Goal: Task Accomplishment & Management: Manage account settings

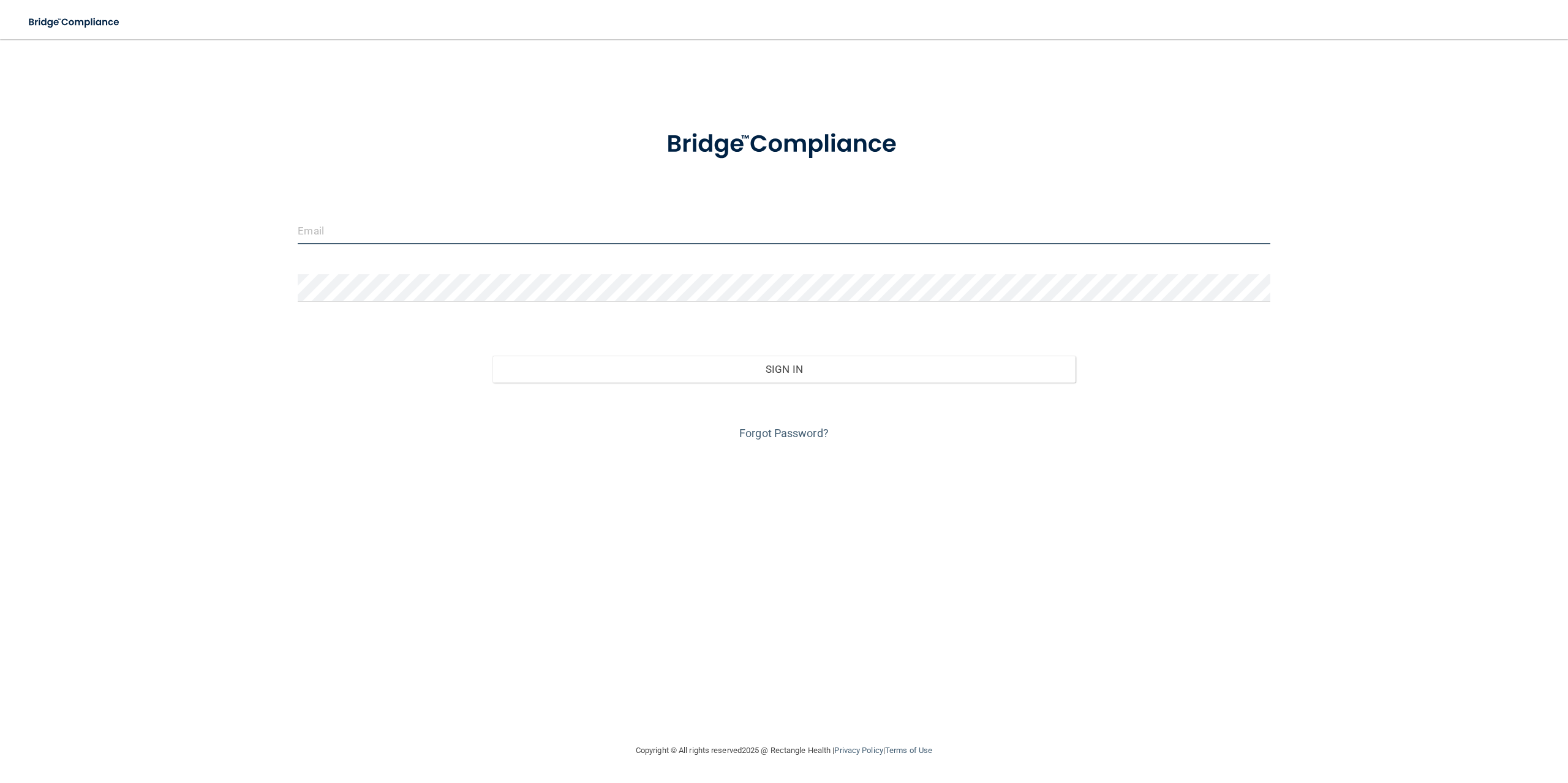
click at [331, 231] on input "email" at bounding box center [783, 231] width 972 height 28
type input "[EMAIL_ADDRESS][DOMAIN_NAME]"
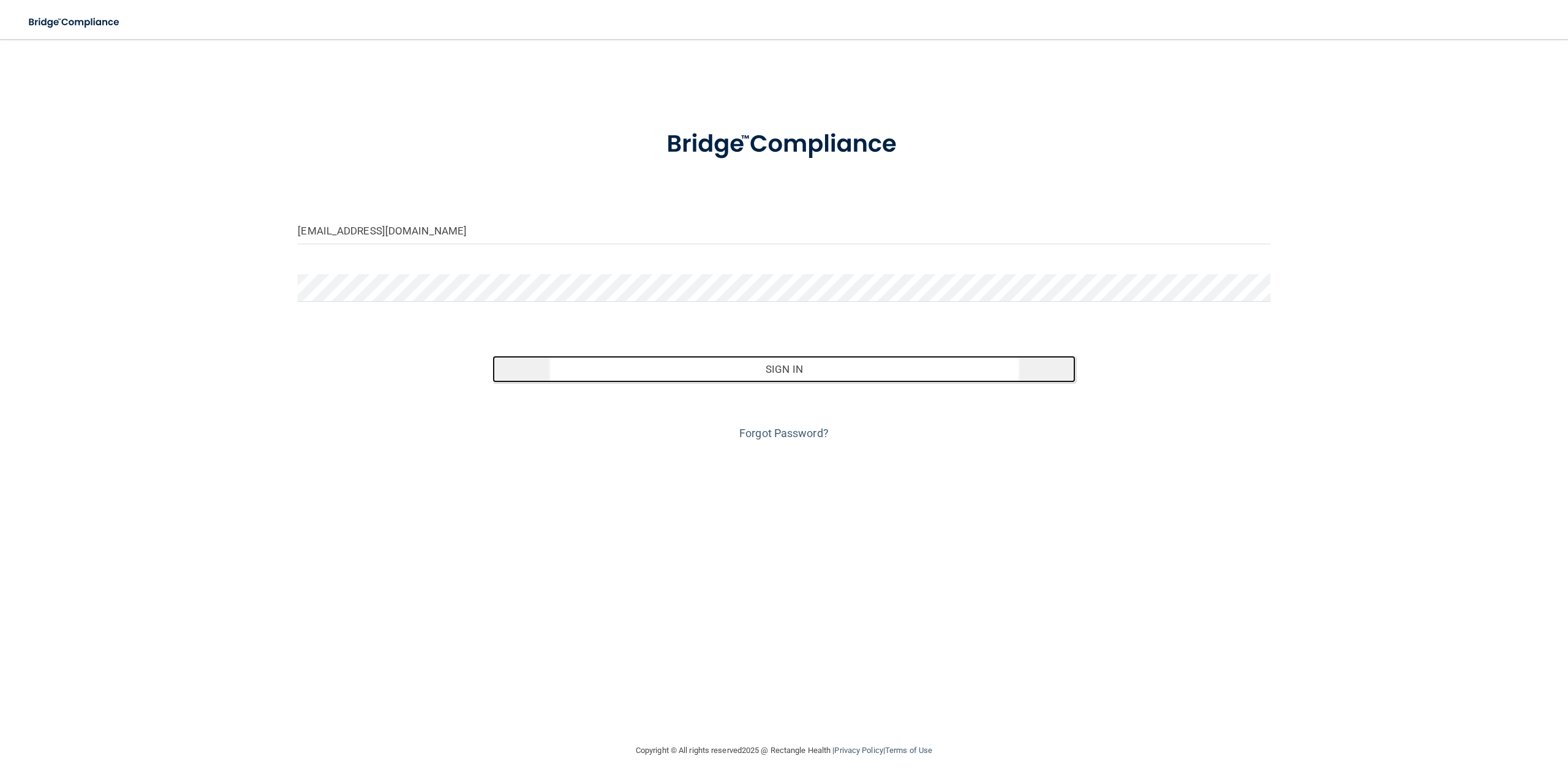
click at [746, 369] on button "Sign In" at bounding box center [784, 369] width 583 height 27
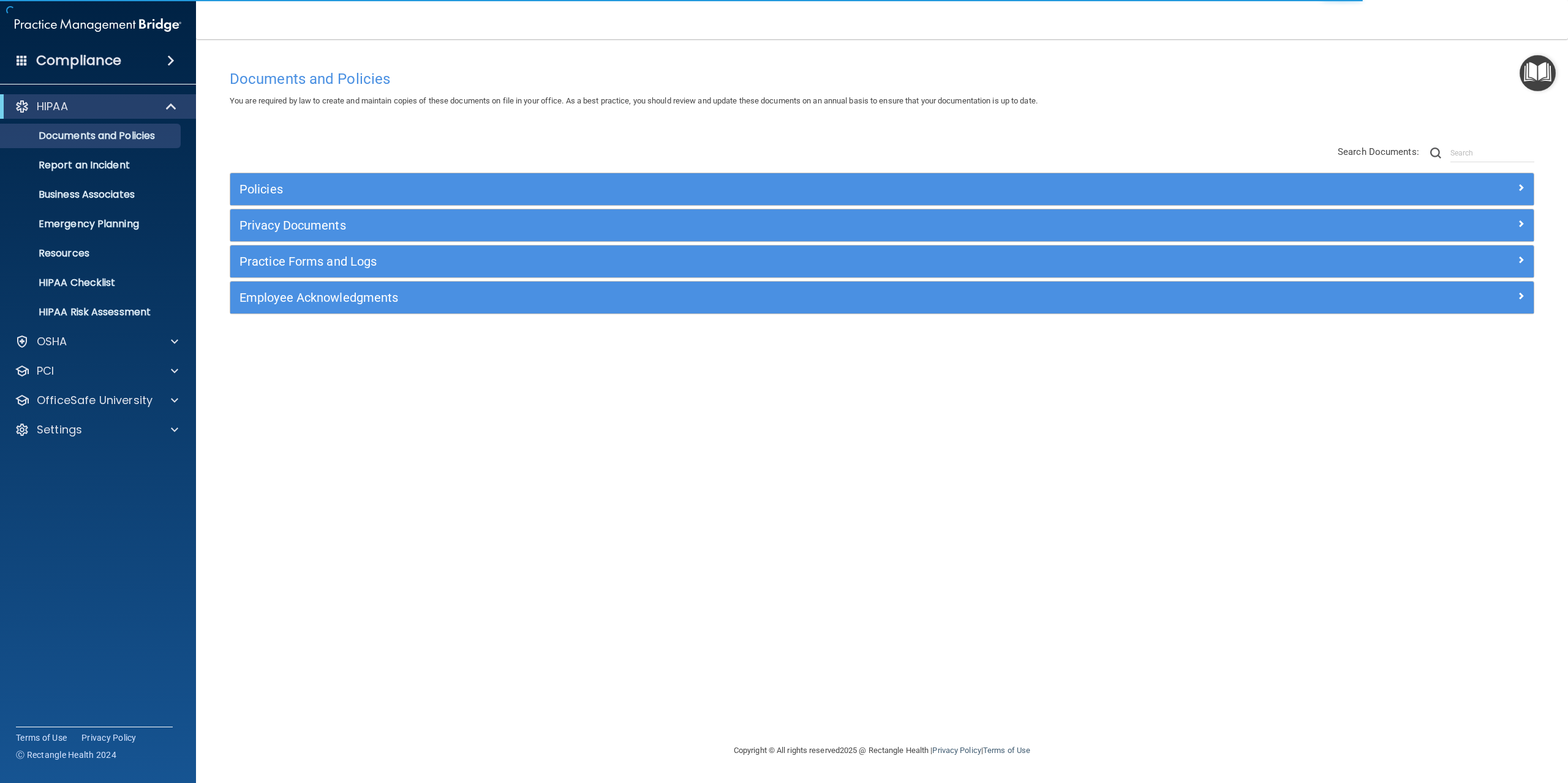
click at [738, 72] on h4 "Documents and Policies" at bounding box center [882, 79] width 1305 height 16
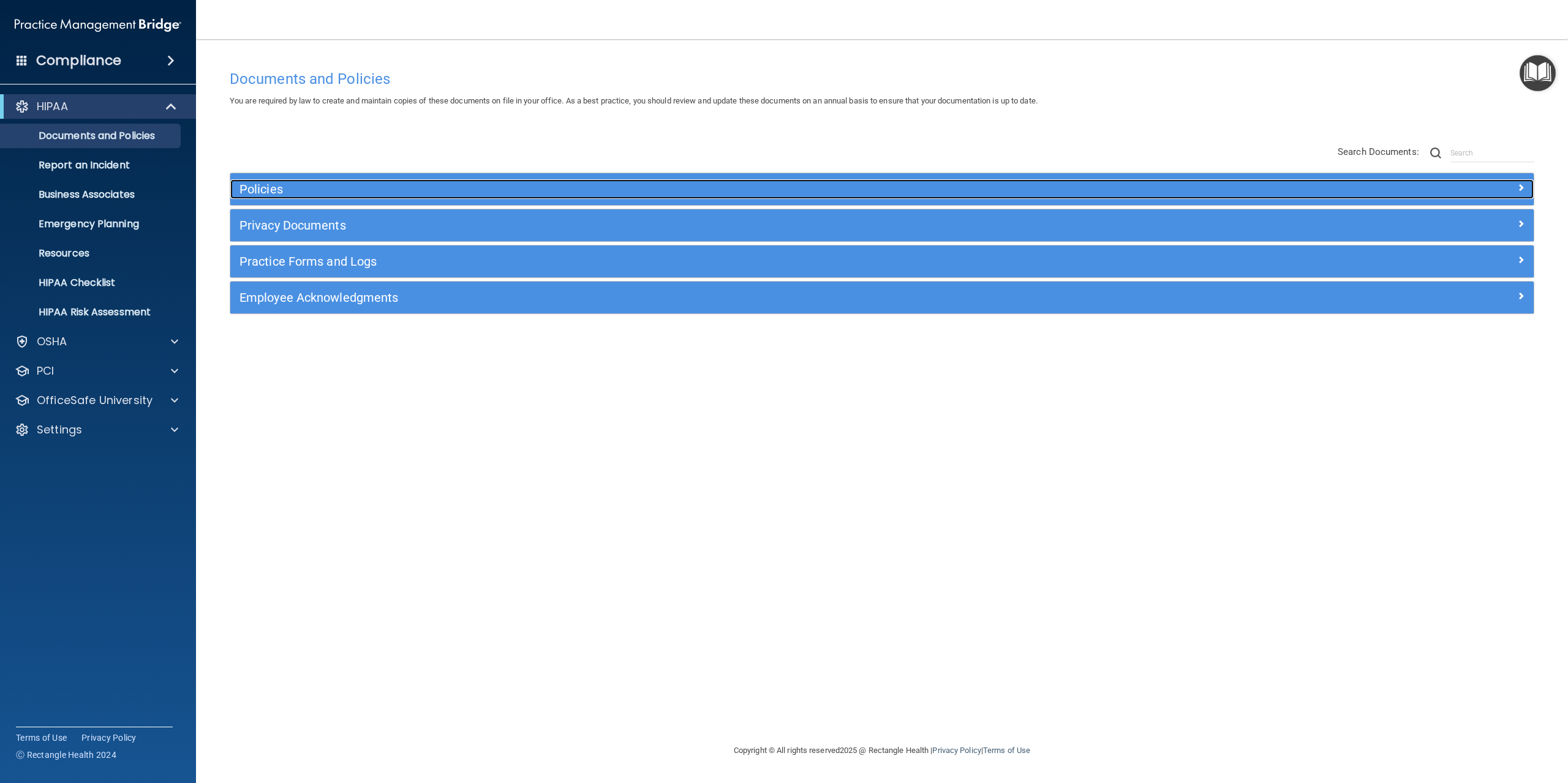
click at [265, 187] on h5 "Policies" at bounding box center [719, 189] width 960 height 13
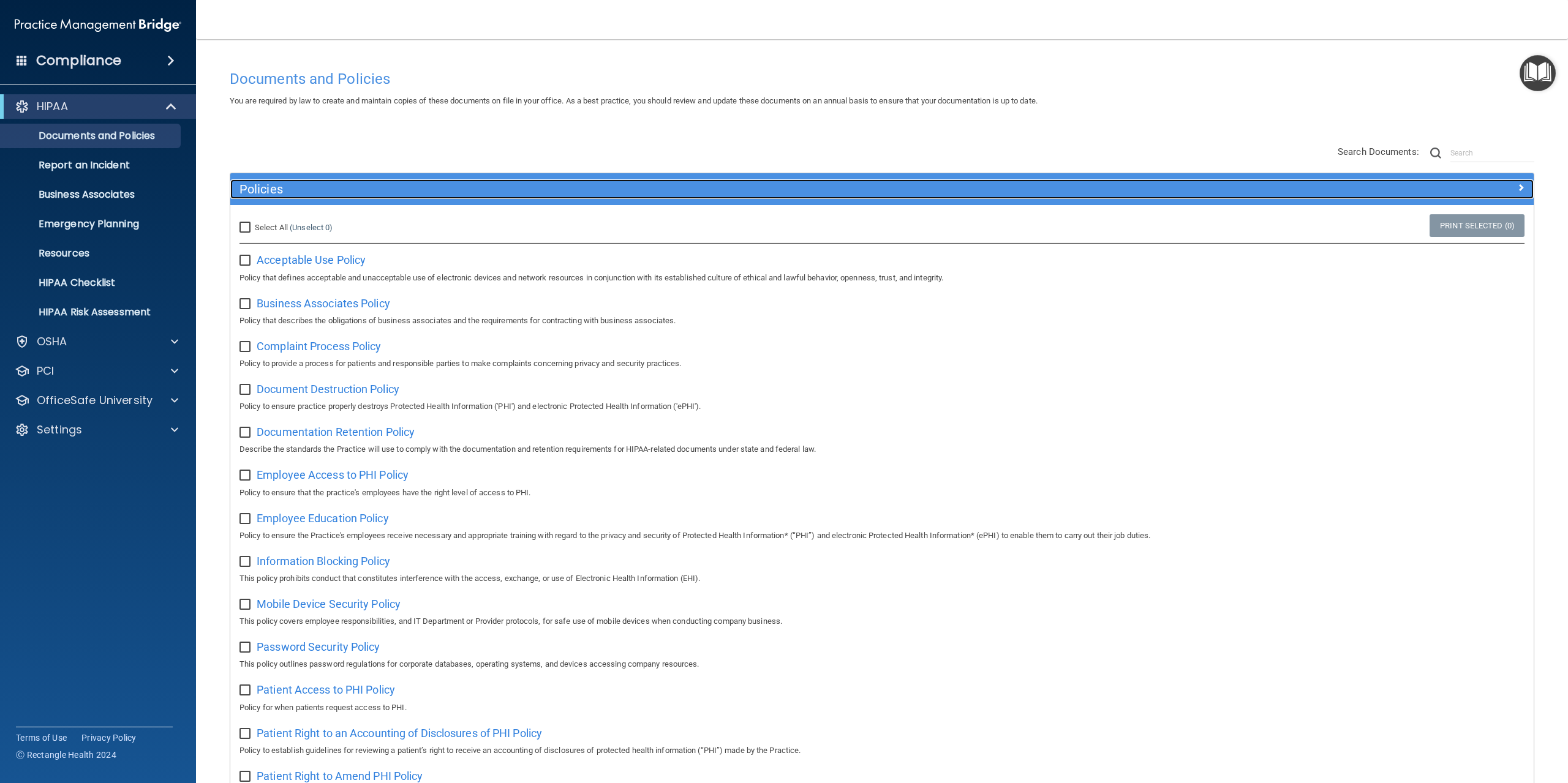
click at [265, 187] on h5 "Policies" at bounding box center [719, 189] width 960 height 13
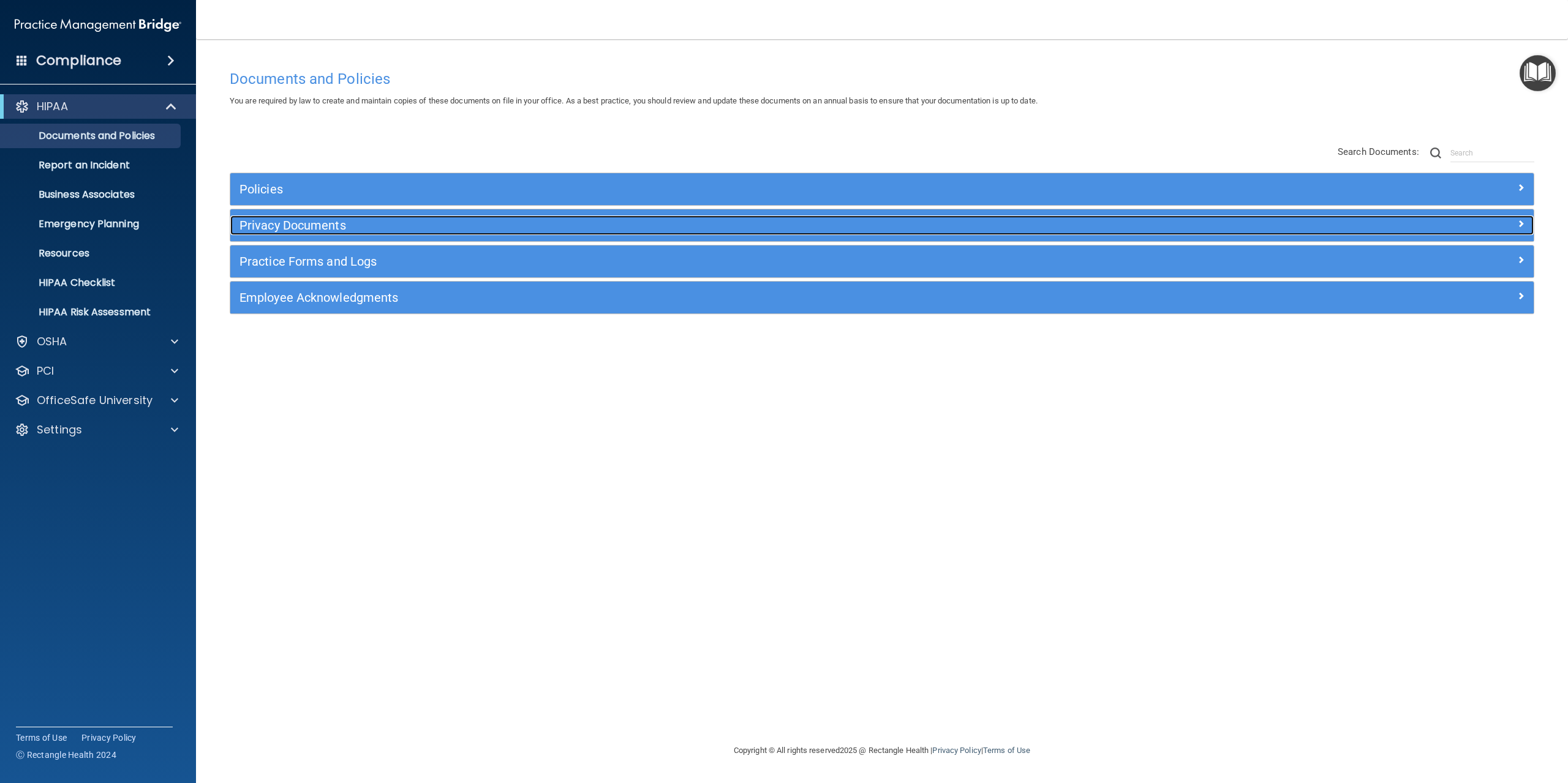
click at [282, 226] on h5 "Privacy Documents" at bounding box center [719, 225] width 960 height 13
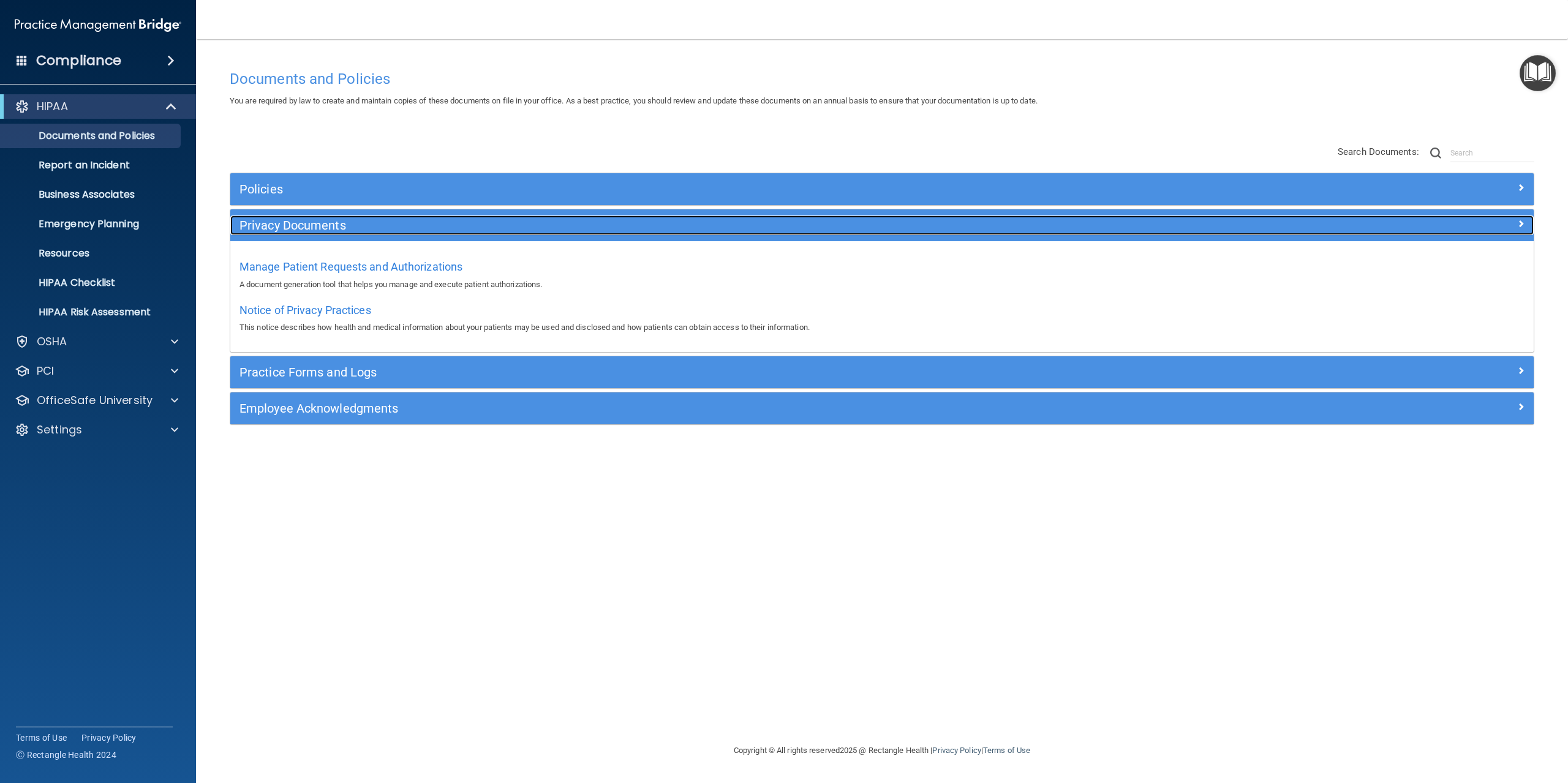
click at [282, 226] on h5 "Privacy Documents" at bounding box center [719, 225] width 960 height 13
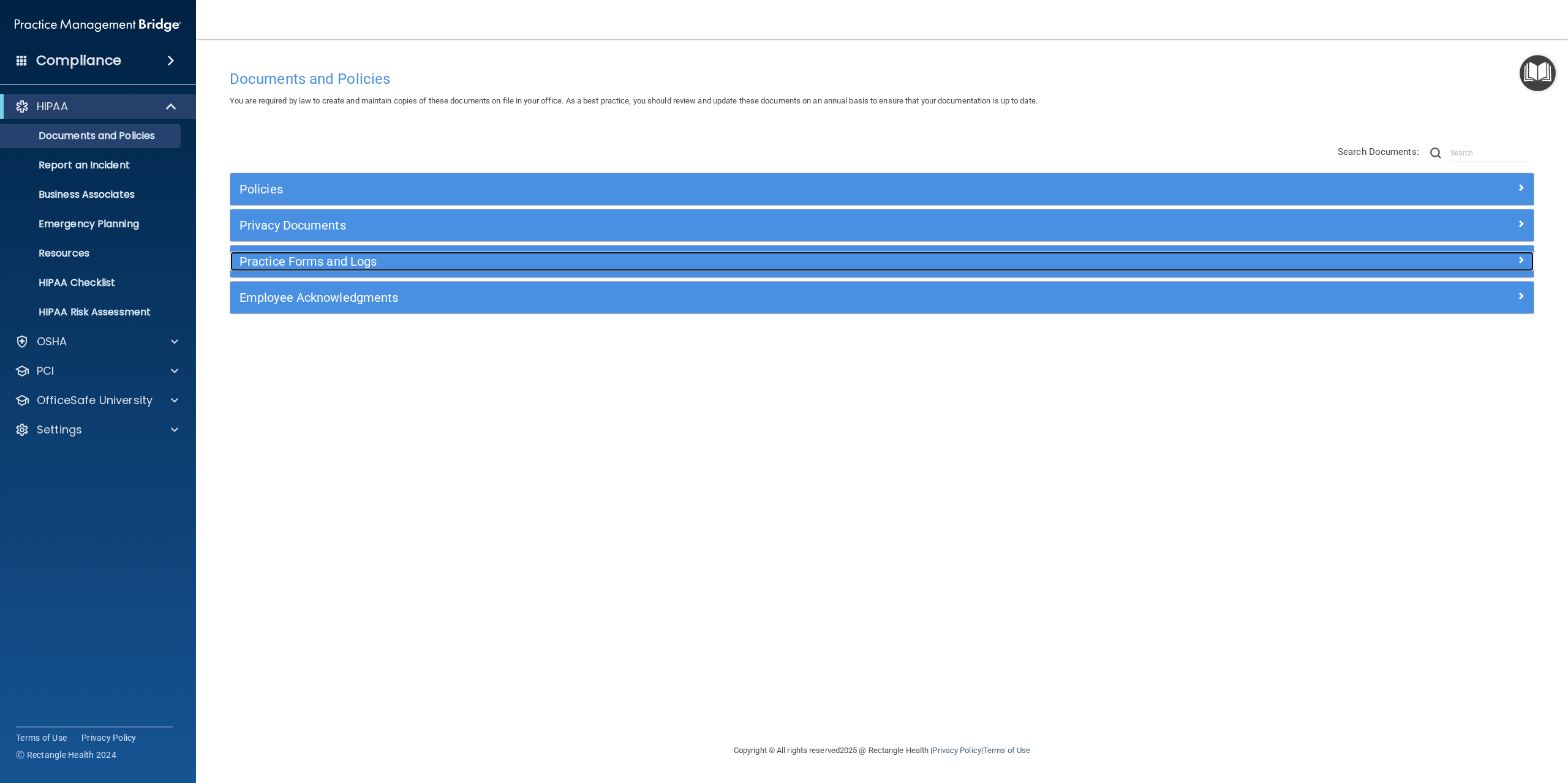
click at [292, 255] on h5 "Practice Forms and Logs" at bounding box center [719, 261] width 960 height 13
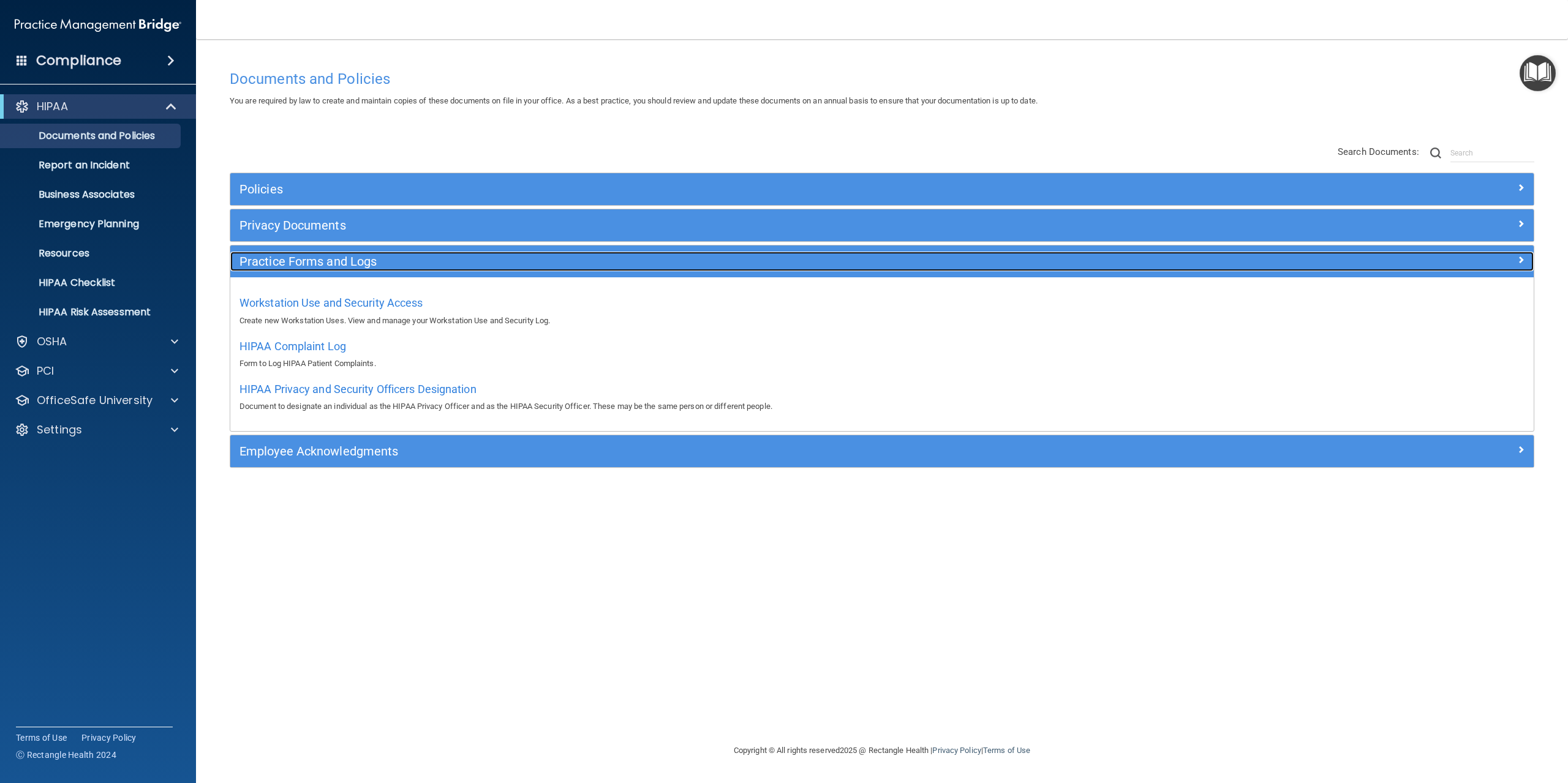
click at [320, 268] on h5 "Practice Forms and Logs" at bounding box center [719, 261] width 960 height 13
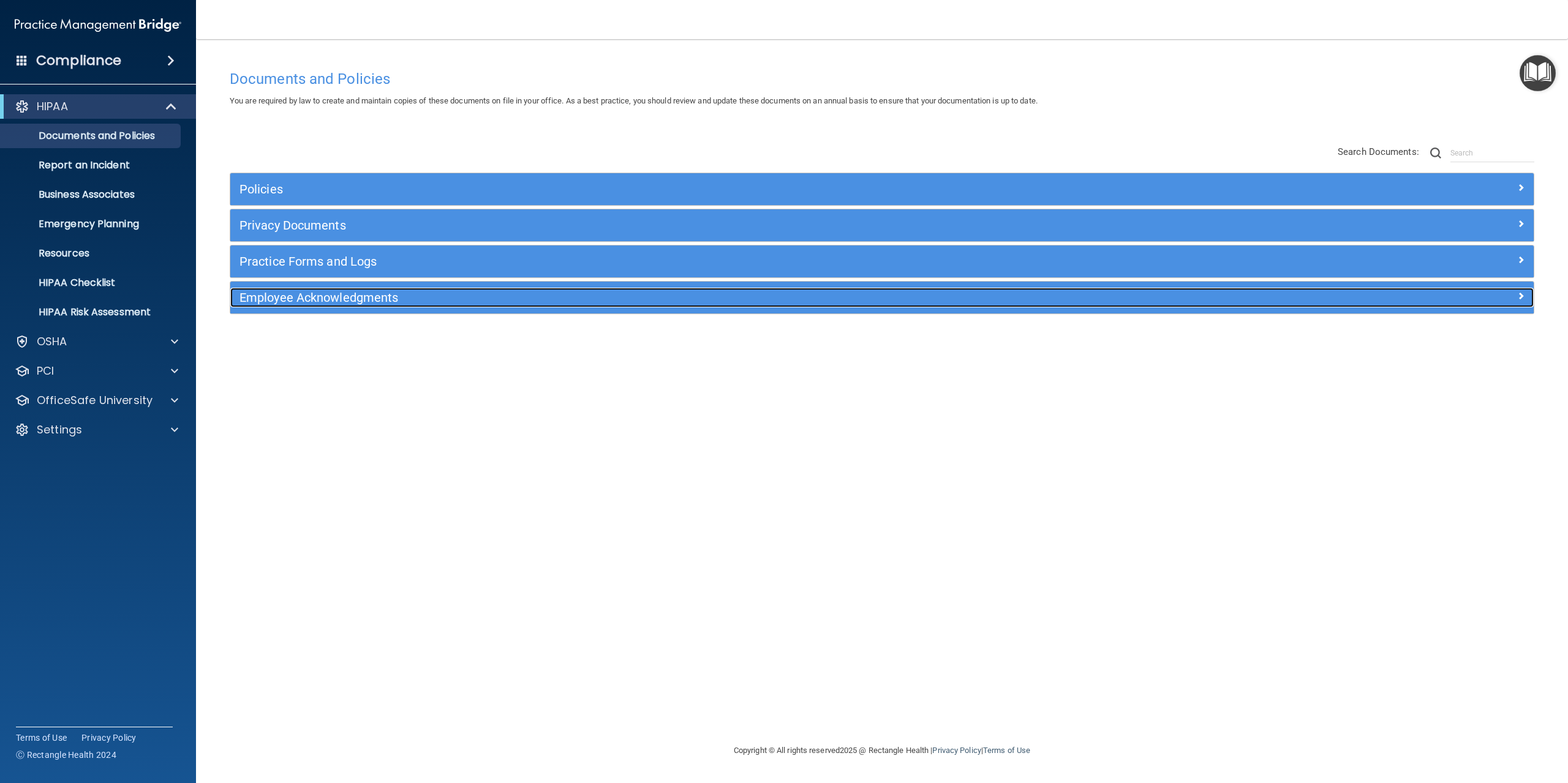
click at [326, 301] on h5 "Employee Acknowledgments" at bounding box center [719, 298] width 960 height 13
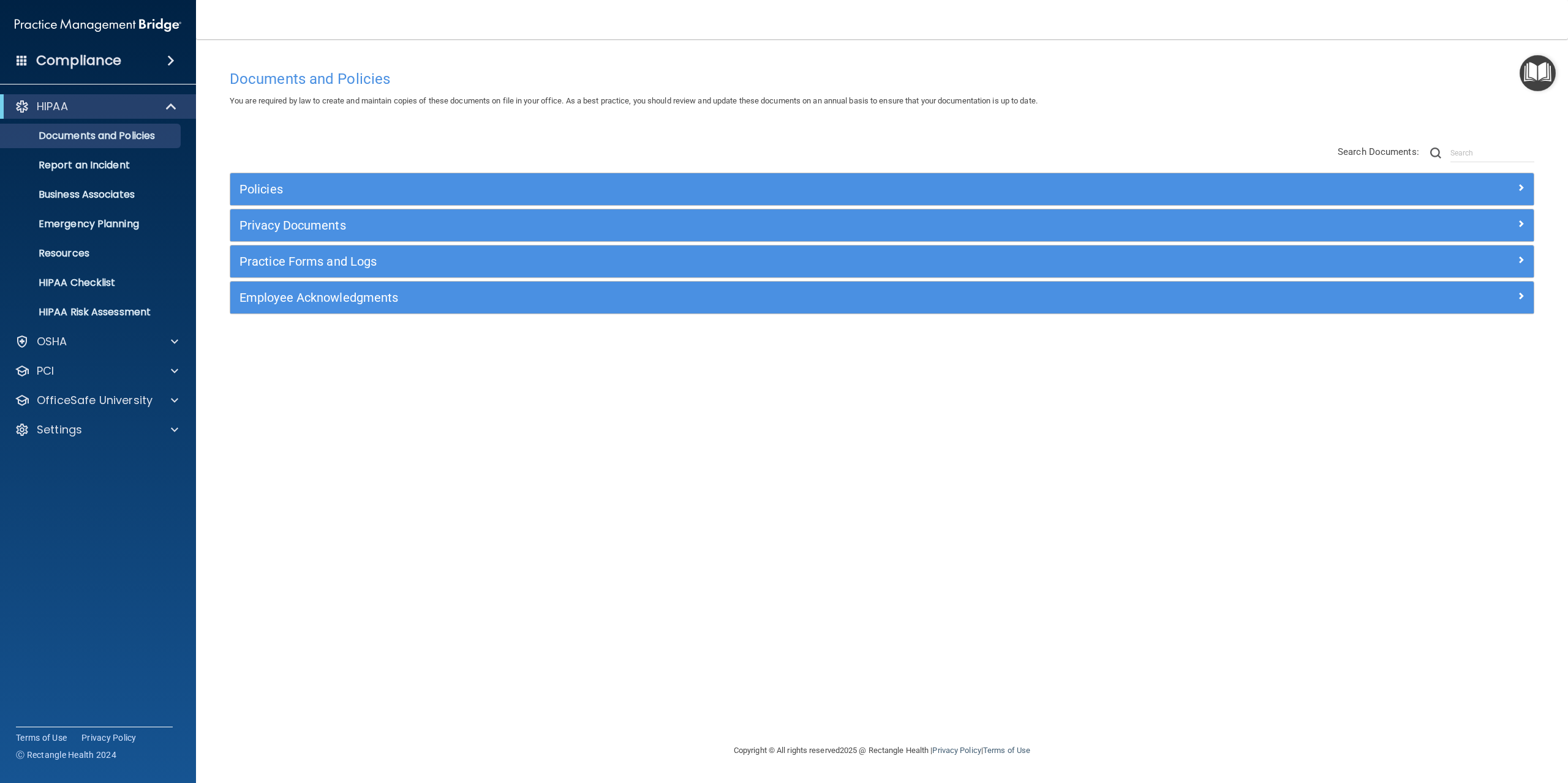
click at [243, 129] on div "Documents and Policies You are required by law to create and maintain copies of…" at bounding box center [882, 404] width 1323 height 679
click at [84, 433] on div "Settings" at bounding box center [81, 429] width 152 height 15
click at [73, 493] on p "My Users" at bounding box center [91, 488] width 167 height 13
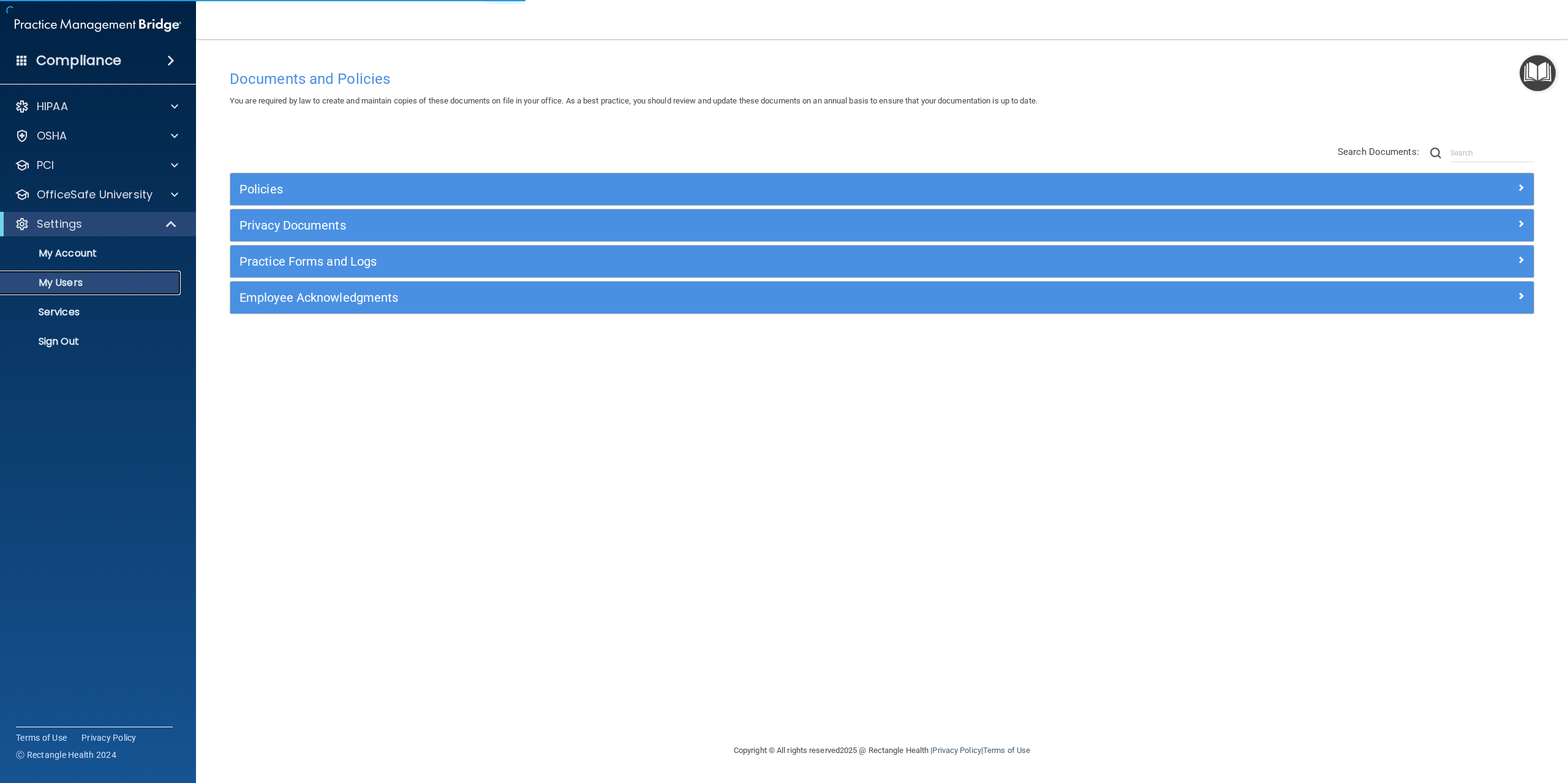
select select "20"
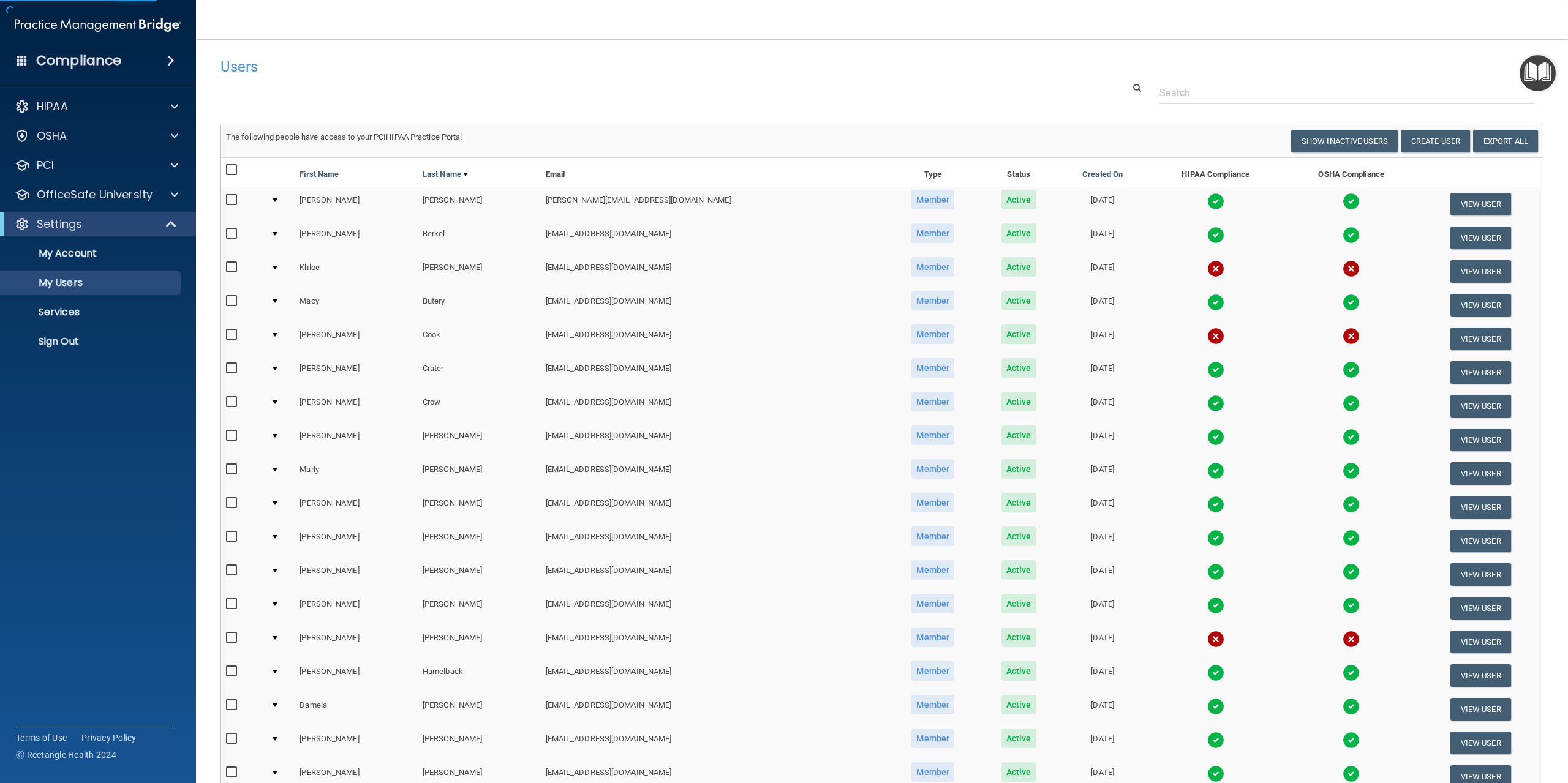
click at [886, 99] on div at bounding box center [882, 92] width 1342 height 22
click at [232, 265] on input "checkbox" at bounding box center [232, 267] width 14 height 10
checkbox input "true"
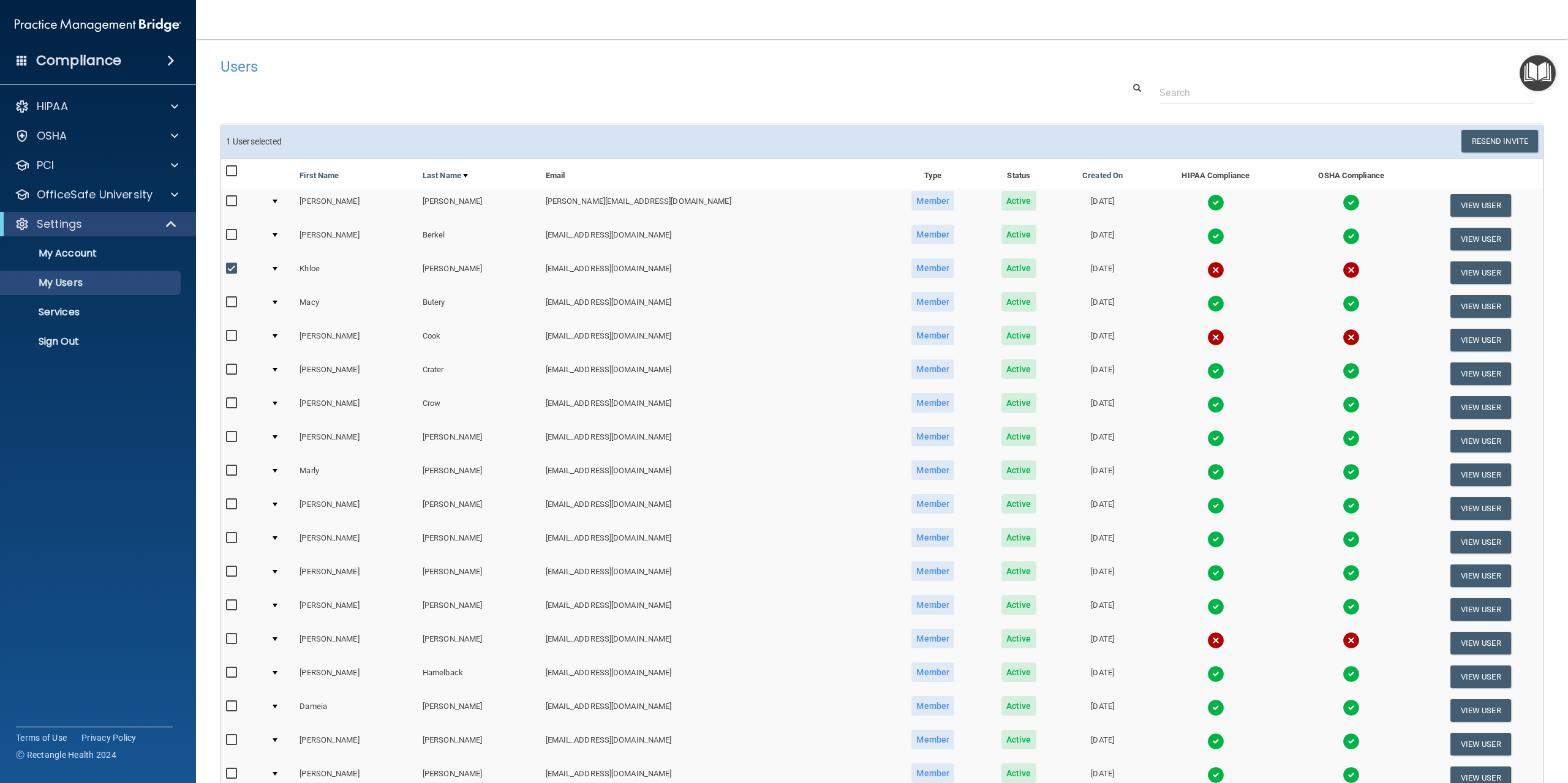
click at [231, 334] on input "checkbox" at bounding box center [232, 336] width 14 height 10
checkbox input "true"
click at [235, 635] on input "checkbox" at bounding box center [232, 639] width 14 height 10
checkbox input "true"
click at [1515, 137] on button "Resend Invite" at bounding box center [1500, 141] width 77 height 22
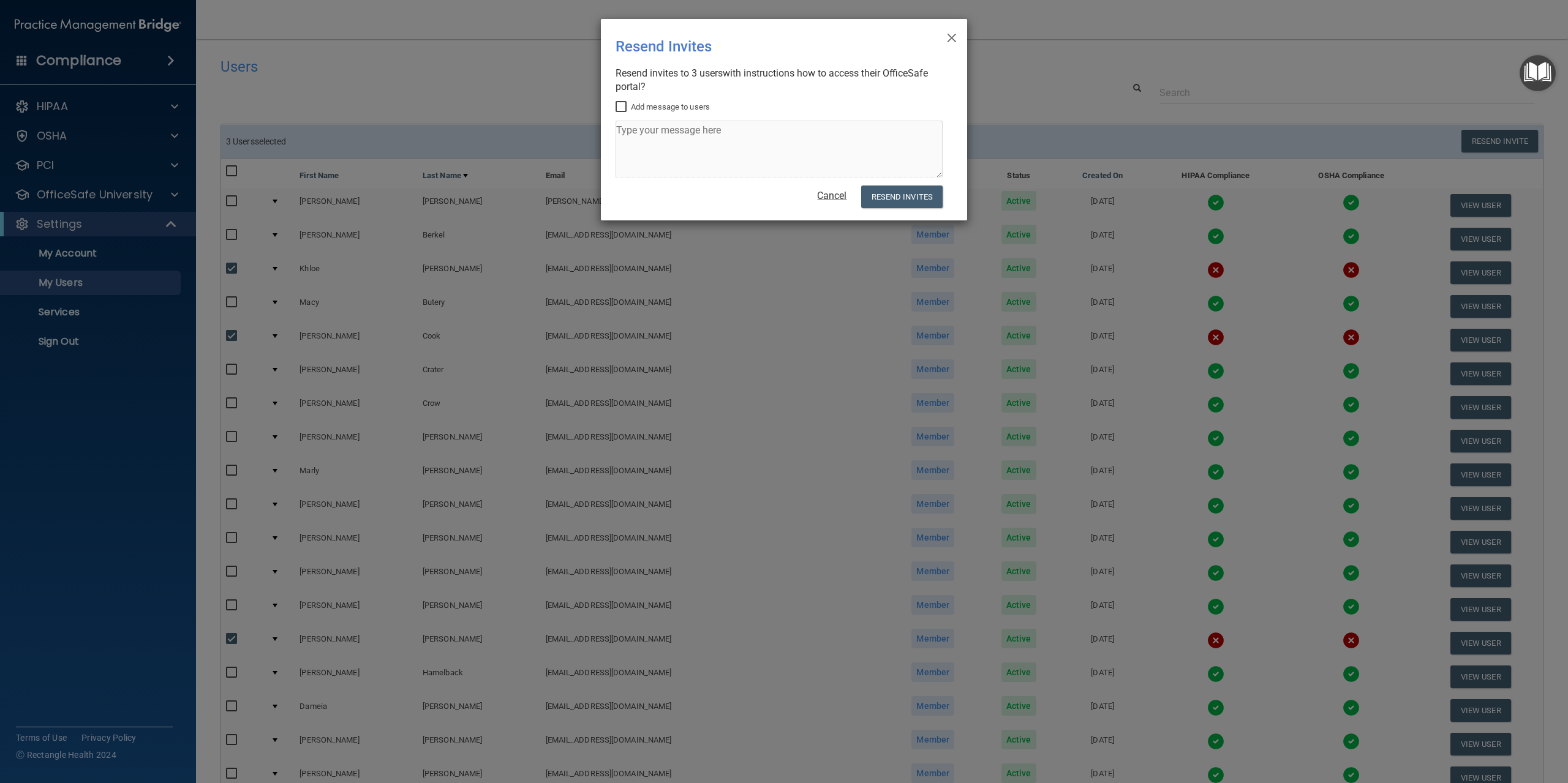
click at [832, 200] on link "Cancel" at bounding box center [832, 196] width 30 height 12
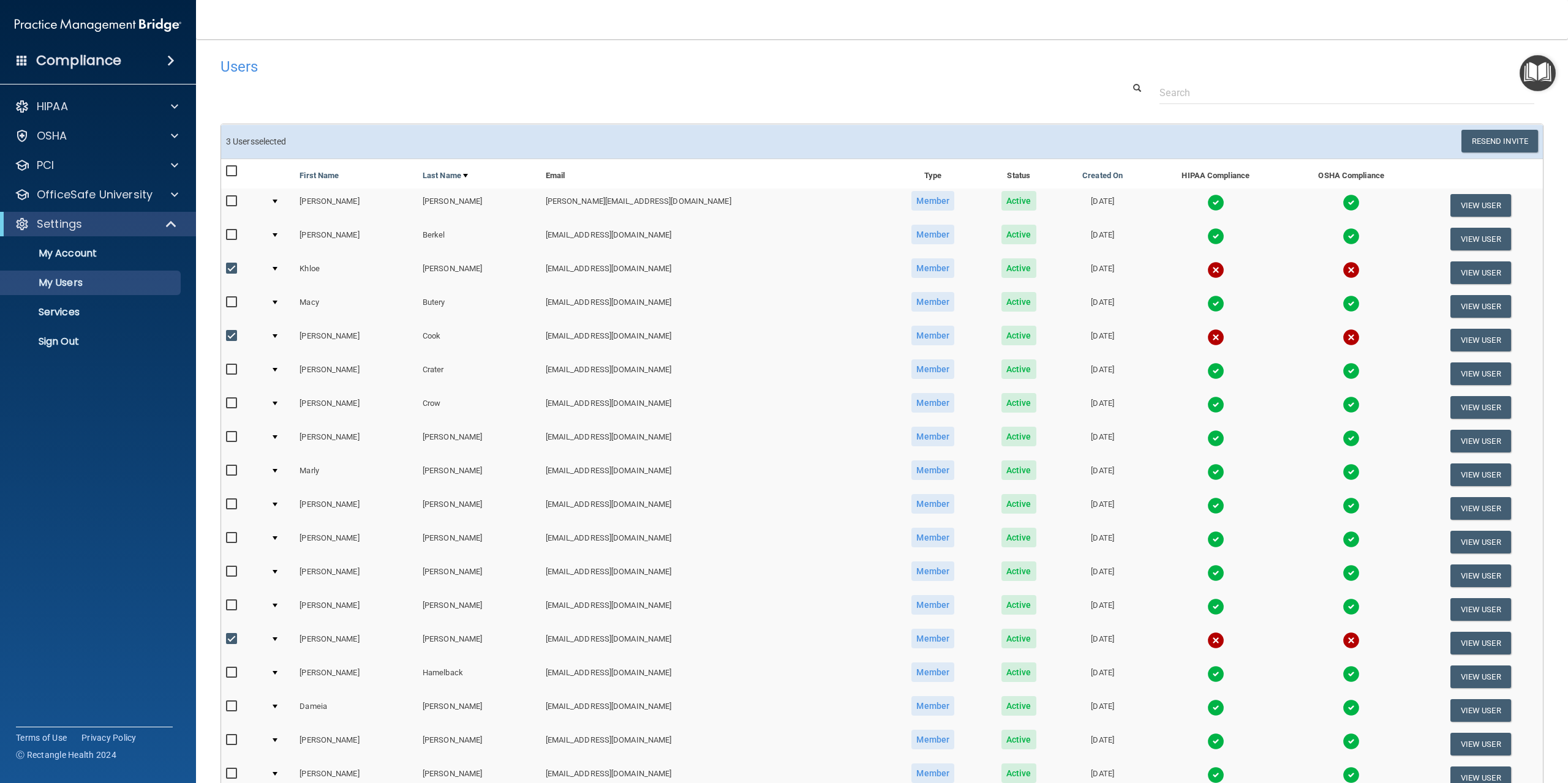
click at [464, 73] on h4 "Users" at bounding box center [603, 67] width 764 height 16
click at [1207, 268] on img at bounding box center [1216, 270] width 17 height 17
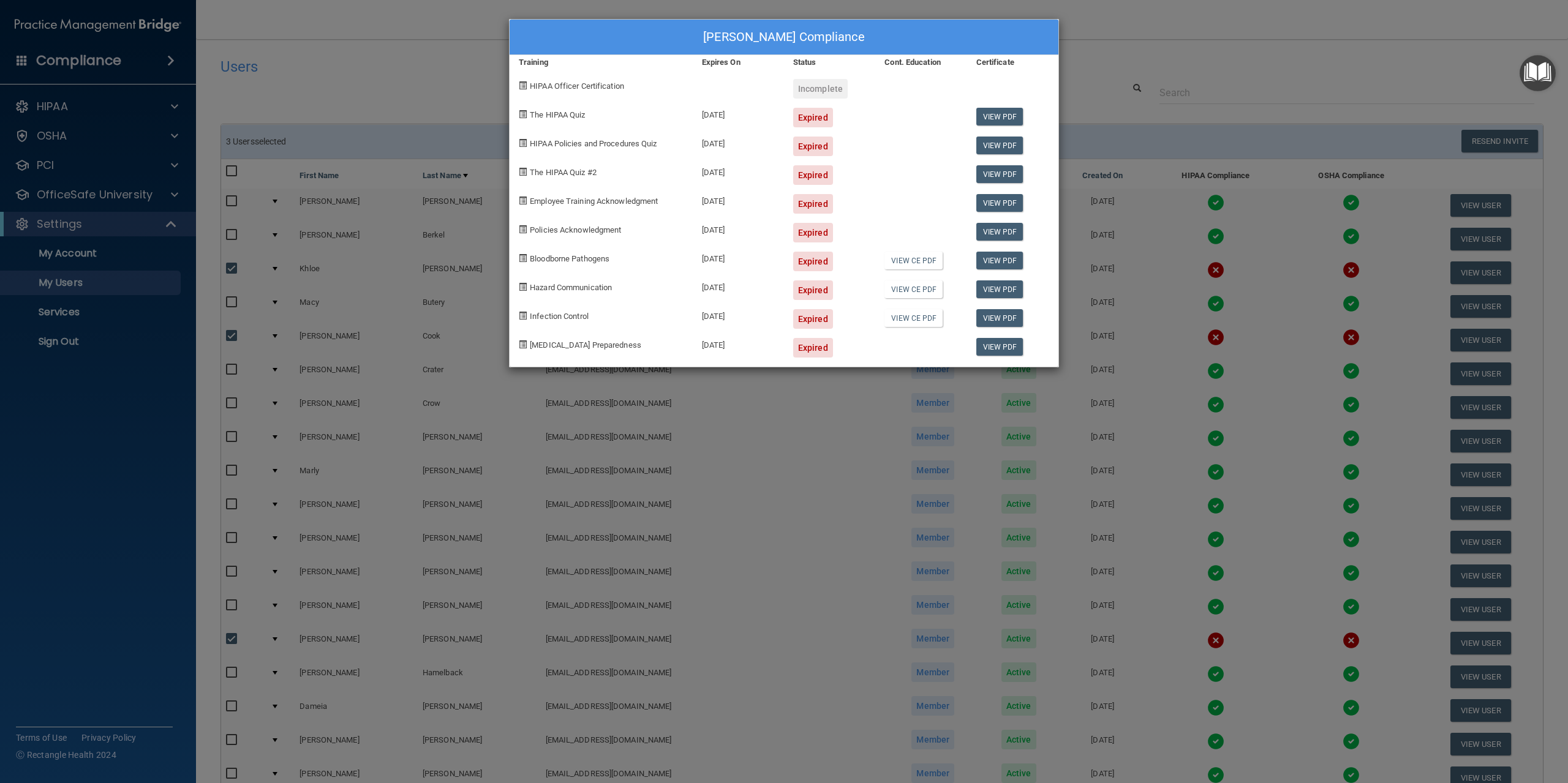
click at [405, 100] on div "[PERSON_NAME] Compliance Training Expires On Status Cont. Education Certificate…" at bounding box center [784, 391] width 1568 height 783
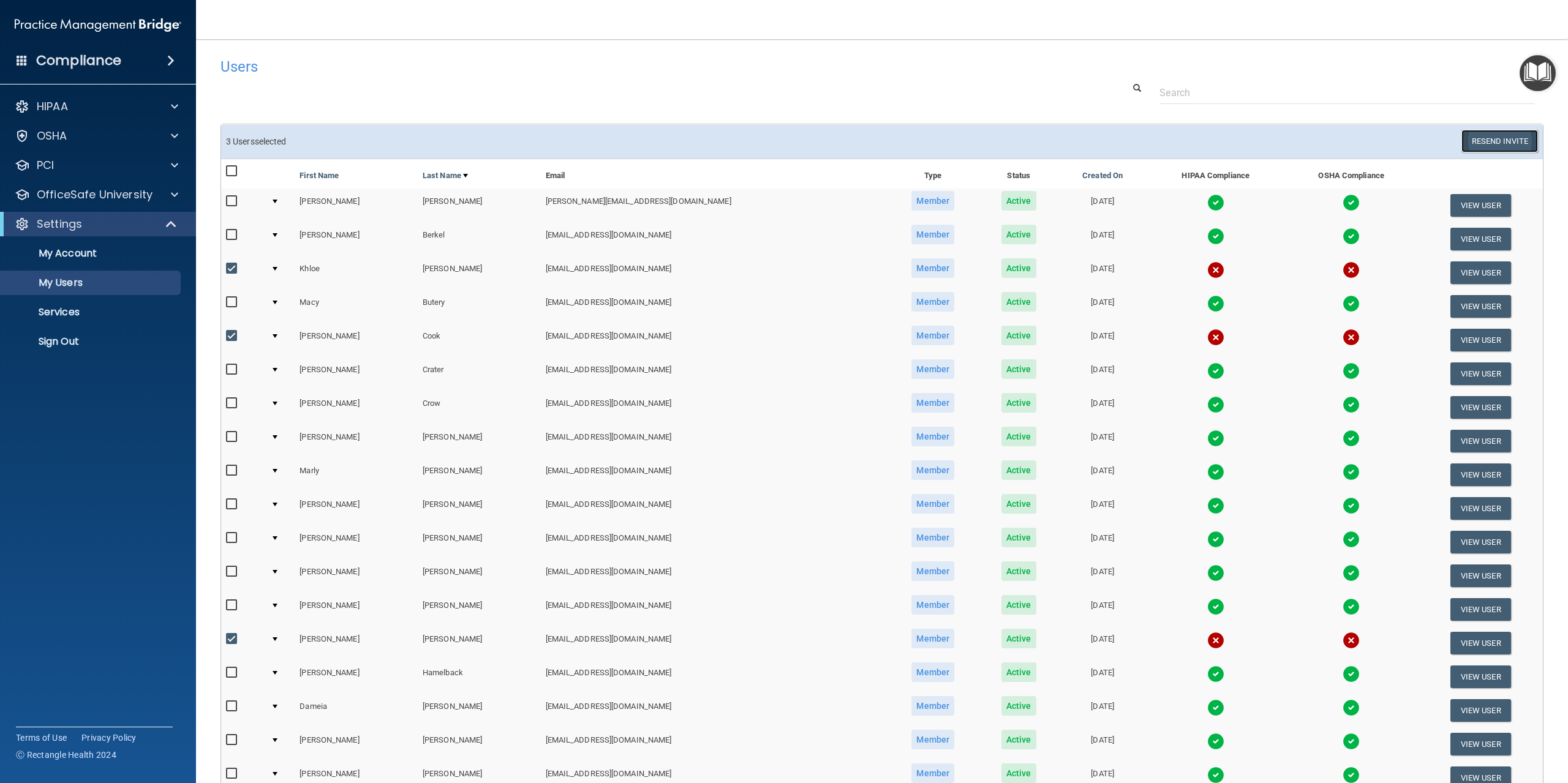
click at [1480, 147] on button "Resend Invite" at bounding box center [1500, 141] width 77 height 22
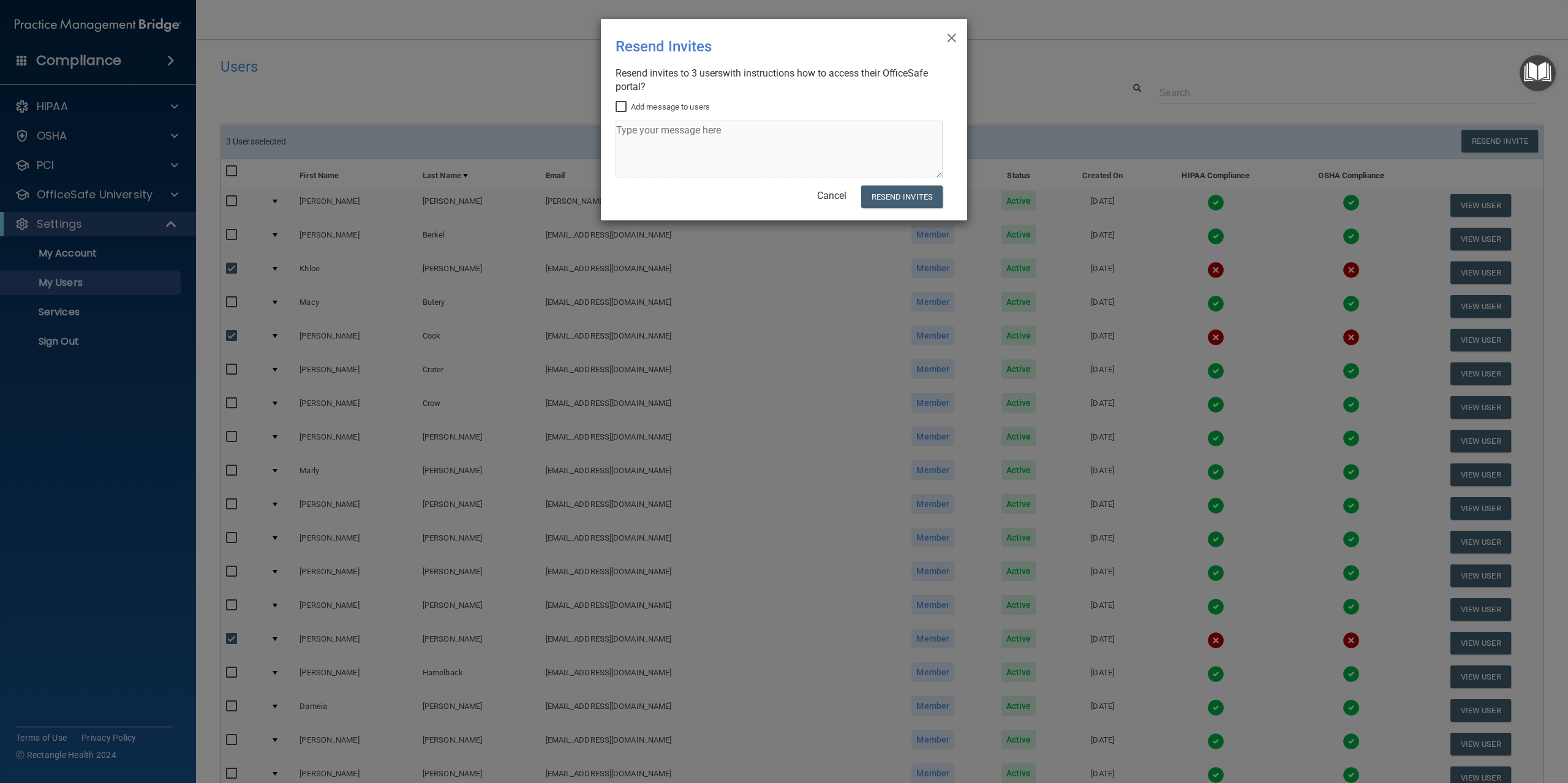
click at [622, 110] on input "Add message to users" at bounding box center [622, 107] width 14 height 10
checkbox input "true"
click at [639, 148] on textarea at bounding box center [779, 149] width 327 height 57
click at [885, 144] on textarea "HIPAA & OSHA Compliance Training" at bounding box center [779, 149] width 327 height 57
type textarea "HIPAA & OSHA Compliance Training"
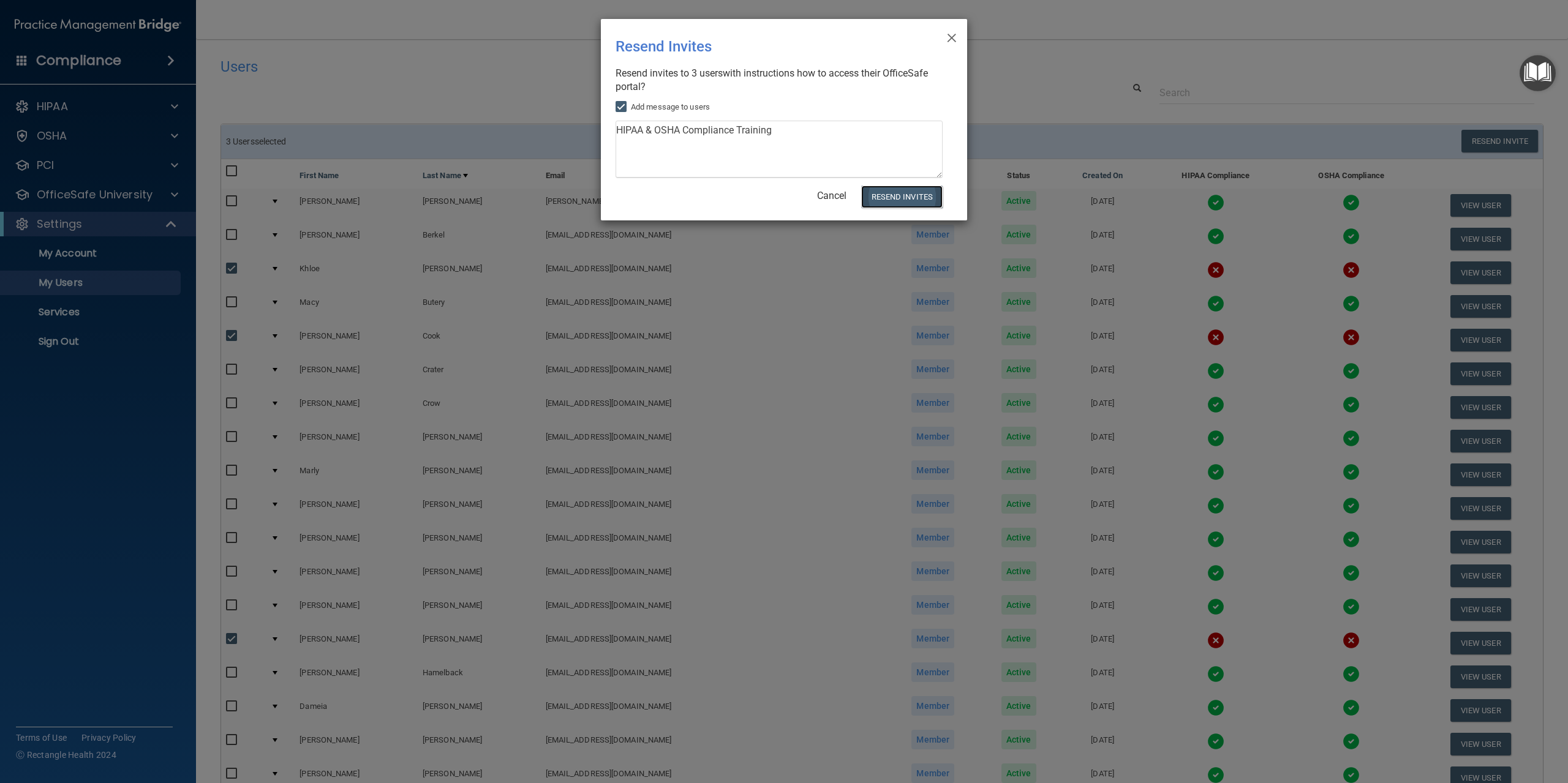
click at [903, 191] on button "Resend Invites" at bounding box center [901, 197] width 81 height 22
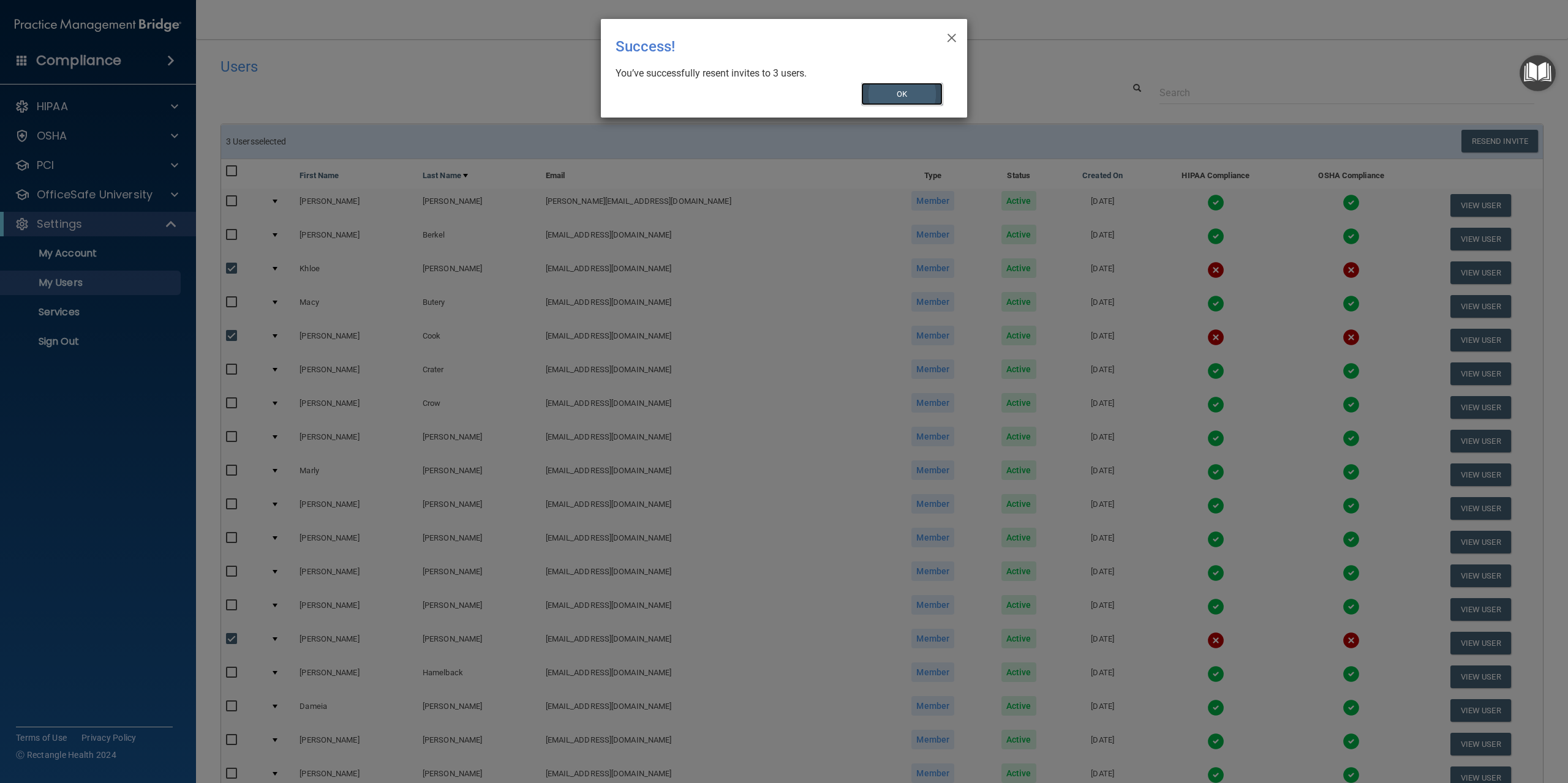
click at [911, 92] on button "OK" at bounding box center [902, 94] width 82 height 22
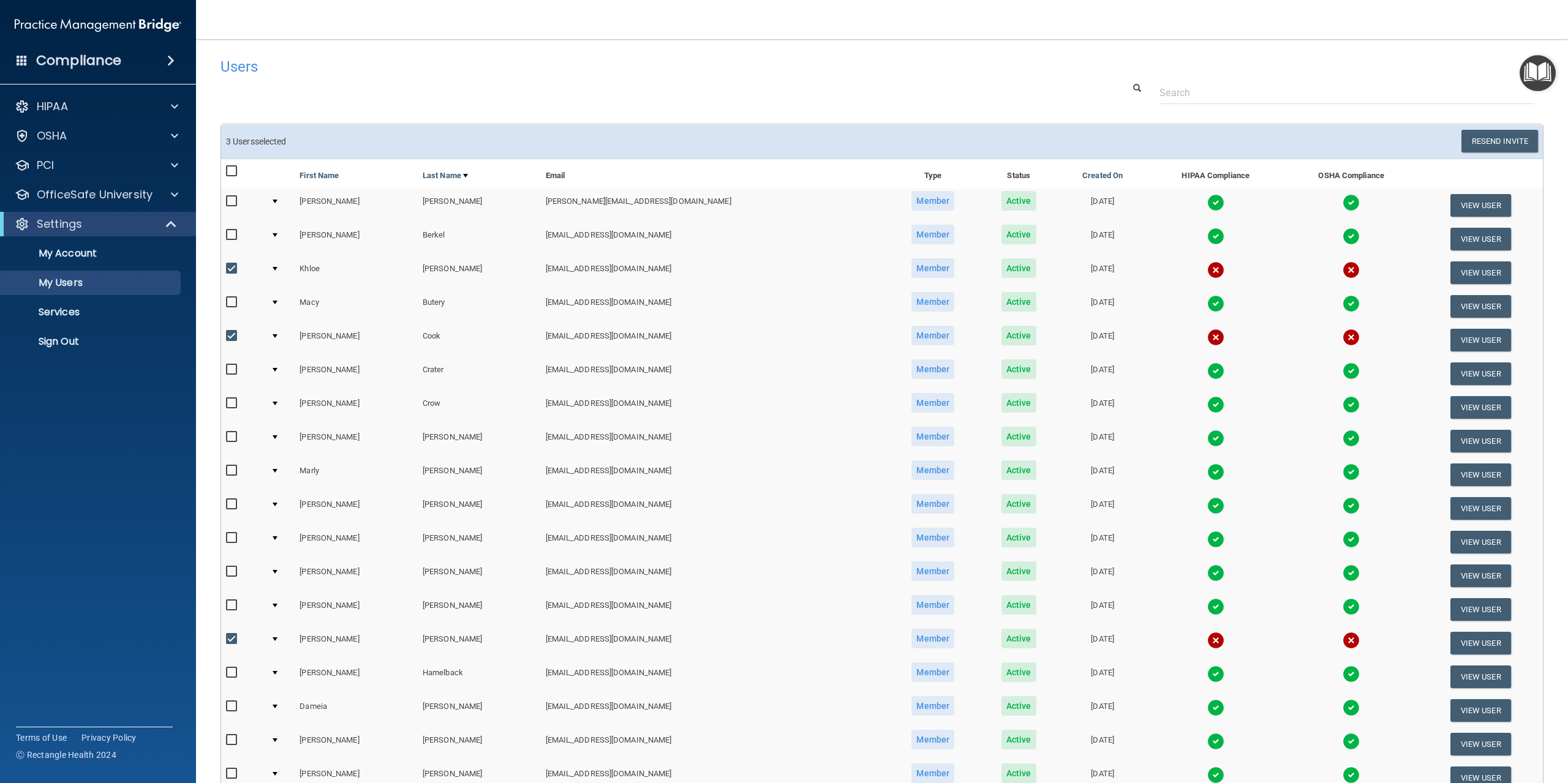
click at [236, 266] on input "checkbox" at bounding box center [232, 268] width 14 height 10
checkbox input "false"
click at [234, 339] on input "checkbox" at bounding box center [232, 336] width 14 height 10
checkbox input "false"
click at [228, 640] on input "checkbox" at bounding box center [232, 639] width 14 height 10
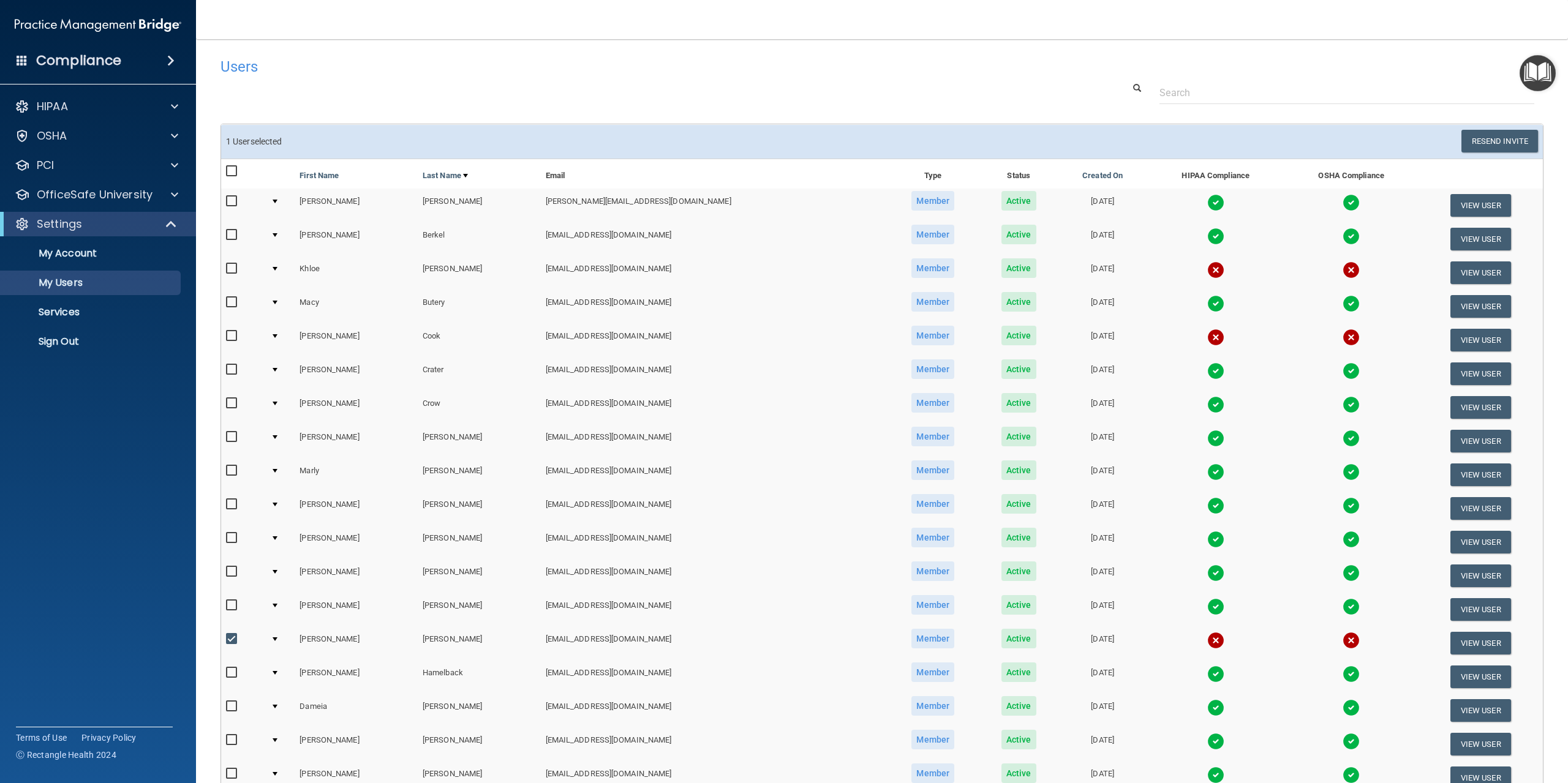
checkbox input "false"
